Goal: Find specific fact: Find specific fact

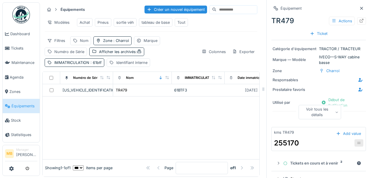
select select "***"
click at [98, 65] on span ": 61btf" at bounding box center [95, 63] width 12 height 4
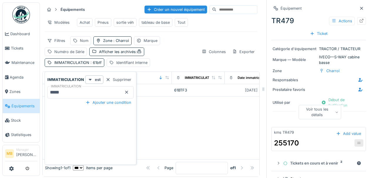
click at [66, 90] on input "*****" at bounding box center [90, 92] width 86 height 12
click at [124, 91] on icon at bounding box center [126, 93] width 5 height 4
click at [126, 92] on icon at bounding box center [126, 92] width 3 height 3
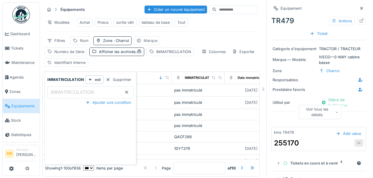
click at [153, 43] on div "Marque" at bounding box center [151, 41] width 14 height 6
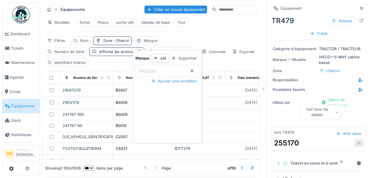
click at [74, 38] on div "Équipements Créer un nouvel équipement Modèles Achat Pneus sortie véh tableau d…" at bounding box center [150, 35] width 217 height 67
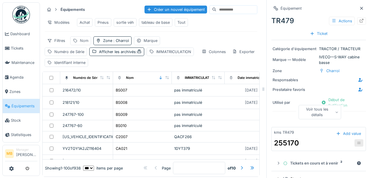
click at [78, 43] on div "Nom" at bounding box center [80, 40] width 21 height 9
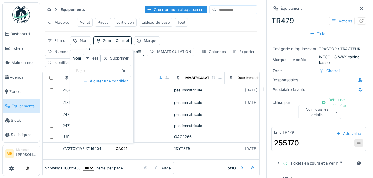
click at [86, 72] on label "Nom" at bounding box center [81, 70] width 13 height 7
click at [86, 72] on input "Nom" at bounding box center [102, 71] width 58 height 12
type input "*****"
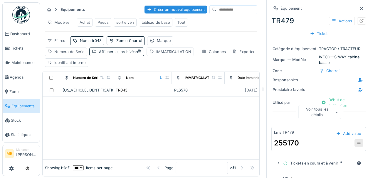
click at [208, 109] on div at bounding box center [151, 128] width 217 height 63
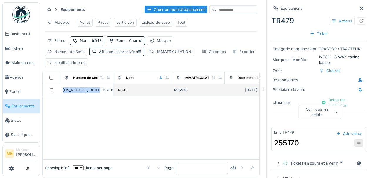
drag, startPoint x: 107, startPoint y: 93, endPoint x: 60, endPoint y: 89, distance: 47.5
click at [61, 90] on td "[US_VEHICLE_IDENTIFICATION_NUMBER]" at bounding box center [86, 90] width 53 height 12
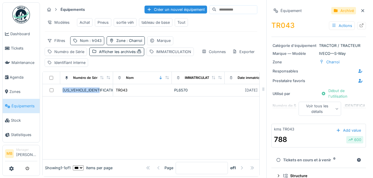
click at [90, 43] on div "Nom : tr043" at bounding box center [91, 41] width 22 height 6
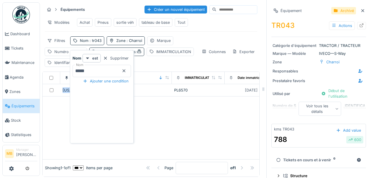
click at [91, 72] on input "*****" at bounding box center [102, 71] width 58 height 12
type input "*****"
click at [60, 109] on div at bounding box center [151, 128] width 217 height 63
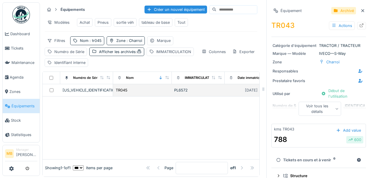
click at [75, 96] on td "[US_VEHICLE_IDENTIFICATION_NUMBER]" at bounding box center [86, 90] width 53 height 12
click at [98, 92] on div "[US_VEHICLE_IDENTIFICATION_NUMBER]" at bounding box center [87, 91] width 48 height 6
click at [78, 92] on div "[US_VEHICLE_IDENTIFICATION_NUMBER]" at bounding box center [87, 91] width 48 height 6
drag, startPoint x: 78, startPoint y: 92, endPoint x: 73, endPoint y: 94, distance: 6.1
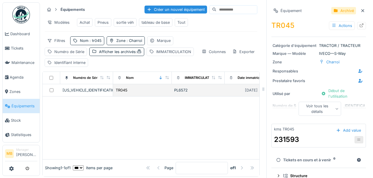
drag, startPoint x: 73, startPoint y: 94, endPoint x: 65, endPoint y: 90, distance: 8.9
click at [65, 90] on div "[US_VEHICLE_IDENTIFICATION_NUMBER]" at bounding box center [87, 91] width 48 height 6
drag, startPoint x: 63, startPoint y: 91, endPoint x: 103, endPoint y: 96, distance: 40.5
click at [103, 96] on td "[US_VEHICLE_IDENTIFICATION_NUMBER]" at bounding box center [86, 90] width 53 height 12
copy div "[US_VEHICLE_IDENTIFICATION_NUMBER]"
